Goal: Find specific page/section: Find specific page/section

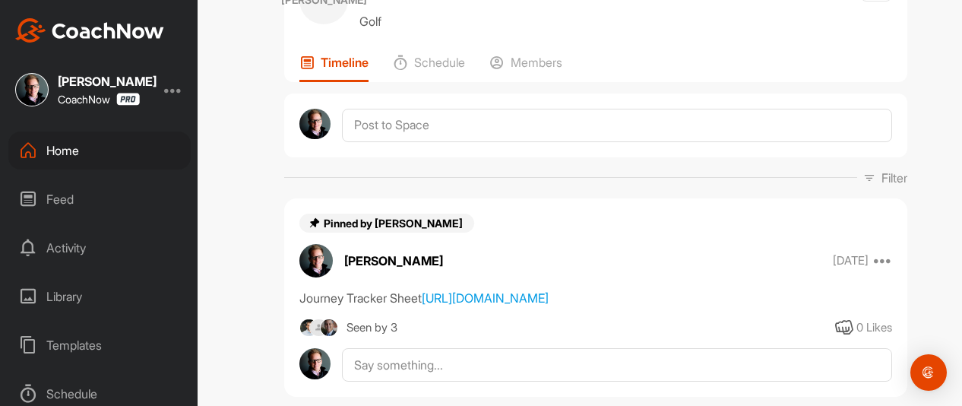
click at [52, 150] on div "Home" at bounding box center [99, 150] width 182 height 38
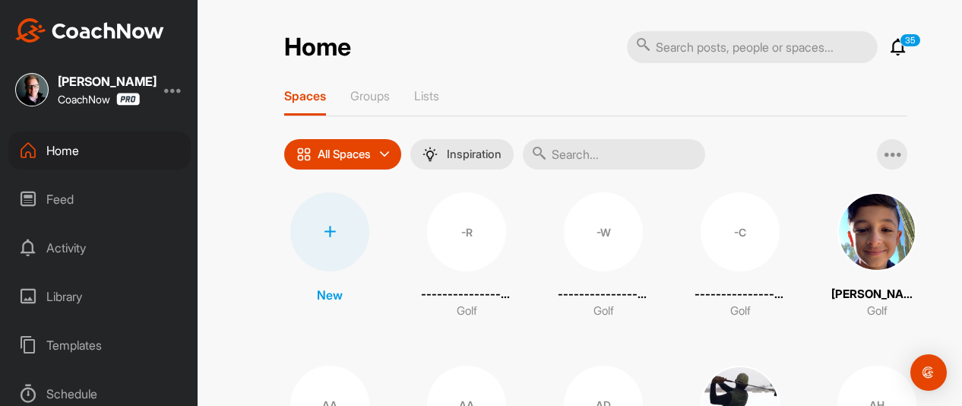
drag, startPoint x: 650, startPoint y: 160, endPoint x: 641, endPoint y: 159, distance: 8.5
click at [644, 159] on input "text" at bounding box center [614, 154] width 182 height 30
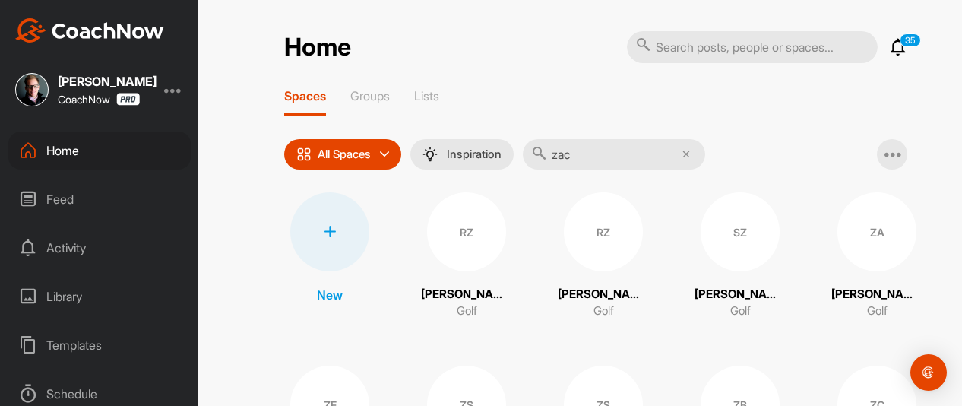
type input "[PERSON_NAME]"
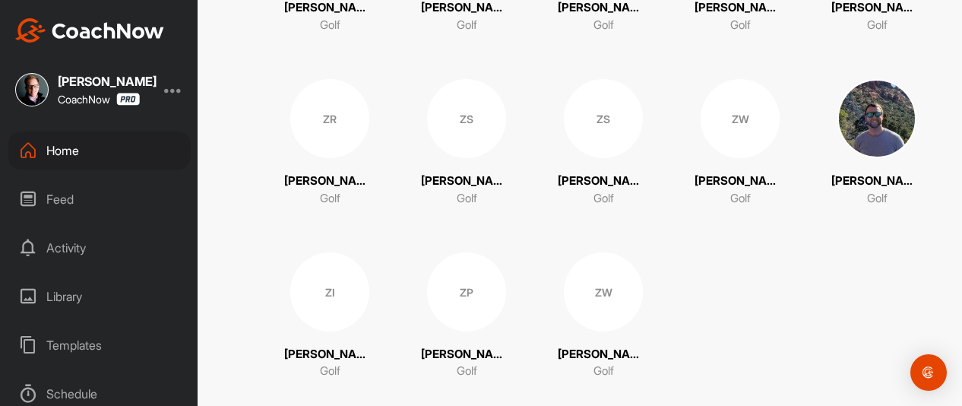
scroll to position [655, 0]
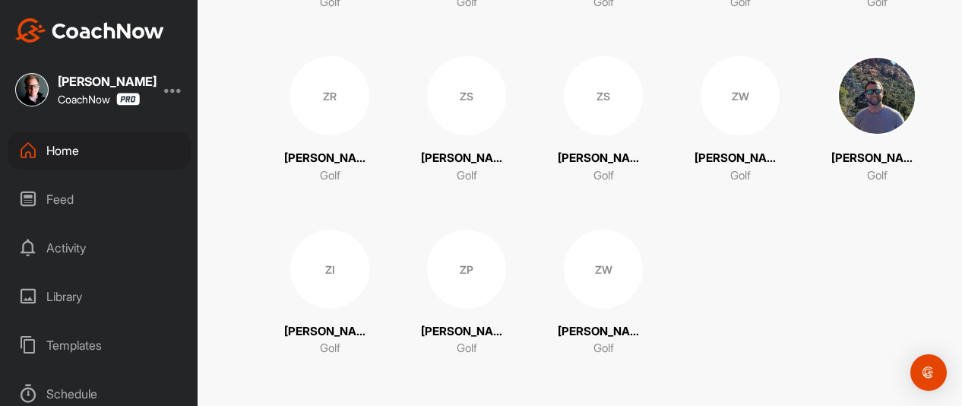
click at [468, 124] on div "ZS" at bounding box center [466, 95] width 79 height 79
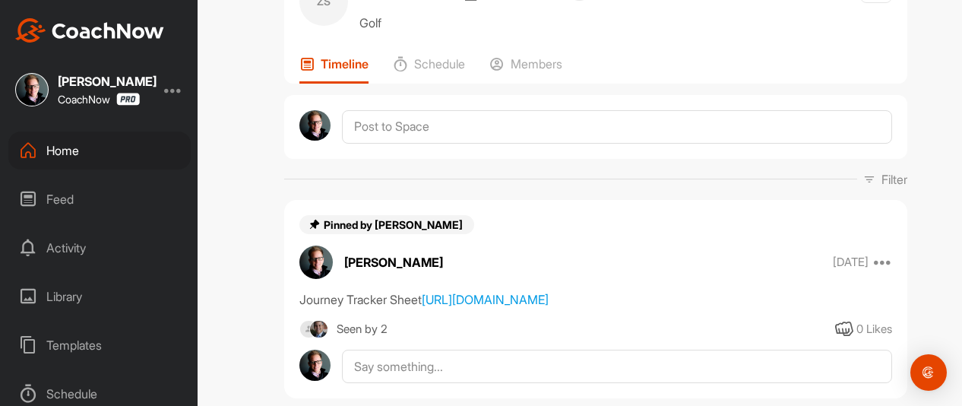
scroll to position [76, 0]
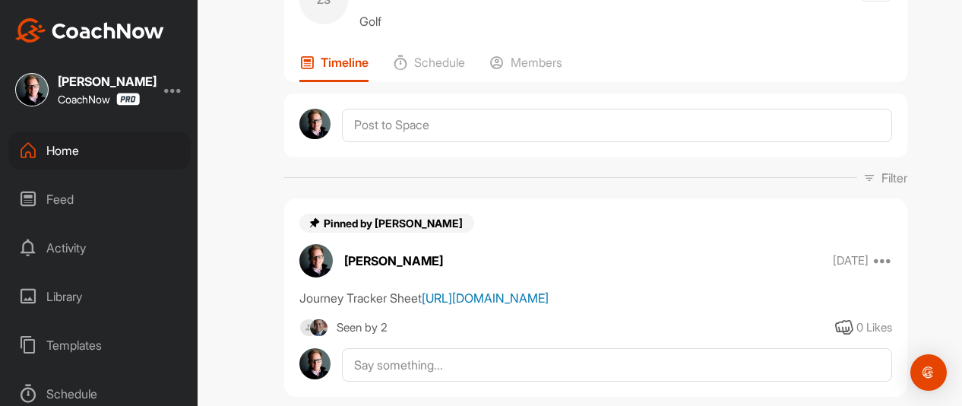
click at [424, 305] on link "[URL][DOMAIN_NAME]" at bounding box center [485, 297] width 127 height 15
